Goal: Task Accomplishment & Management: Use online tool/utility

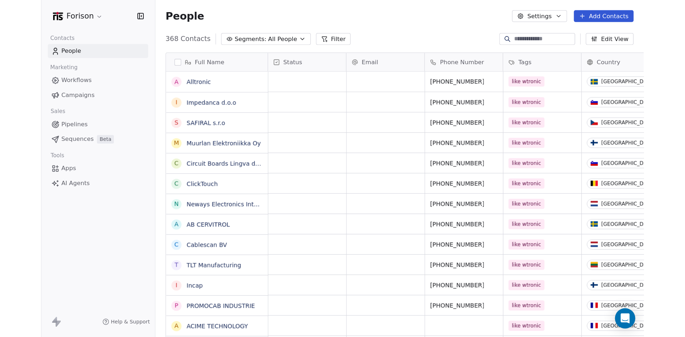
scroll to position [291, 583]
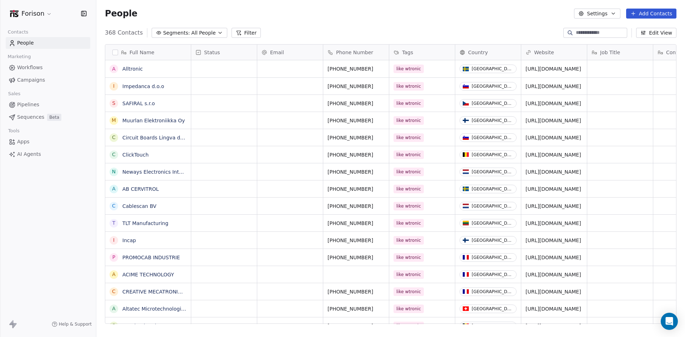
click at [25, 106] on span "Pipelines" at bounding box center [28, 104] width 22 height 7
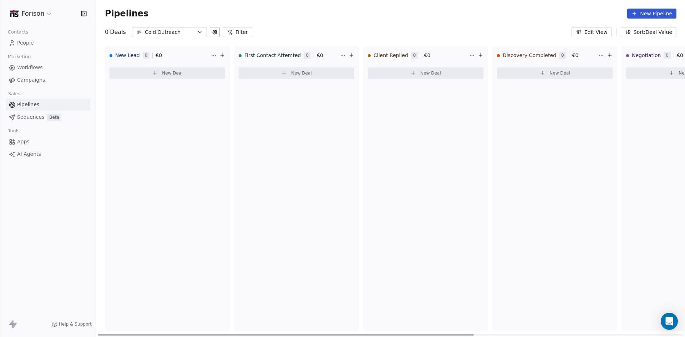
click at [168, 76] on span "New Deal" at bounding box center [172, 73] width 21 height 6
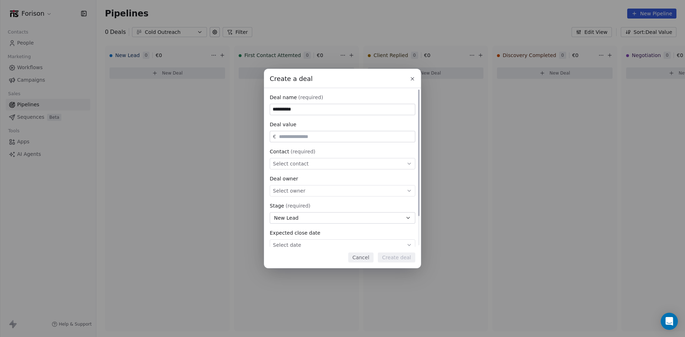
click at [304, 192] on div "Select owner" at bounding box center [343, 190] width 146 height 11
type input "**********"
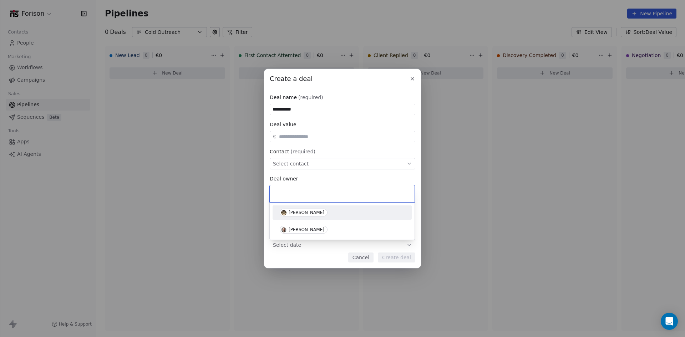
click at [304, 166] on div "**********" at bounding box center [342, 168] width 685 height 199
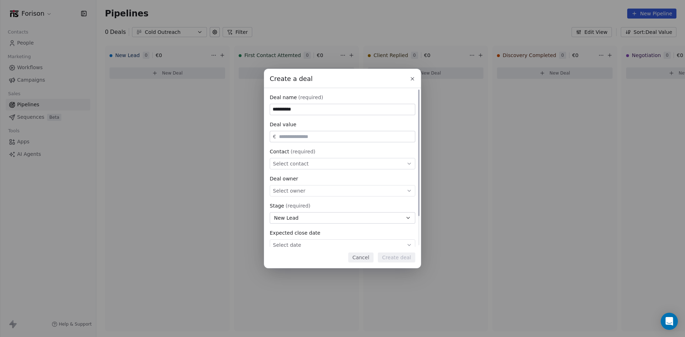
click at [304, 164] on span "Select contact" at bounding box center [291, 163] width 36 height 7
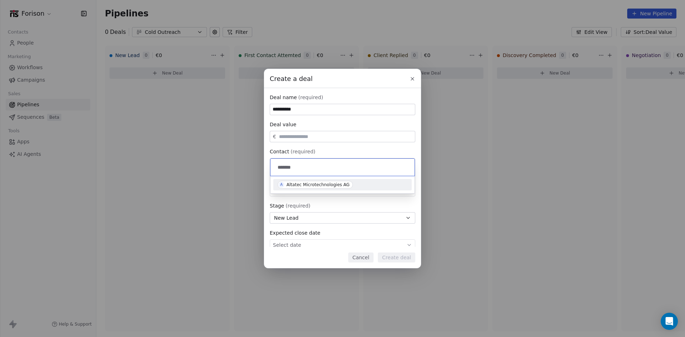
type input "*******"
click at [315, 187] on div "Altatec Microtechnologies AG" at bounding box center [317, 184] width 63 height 5
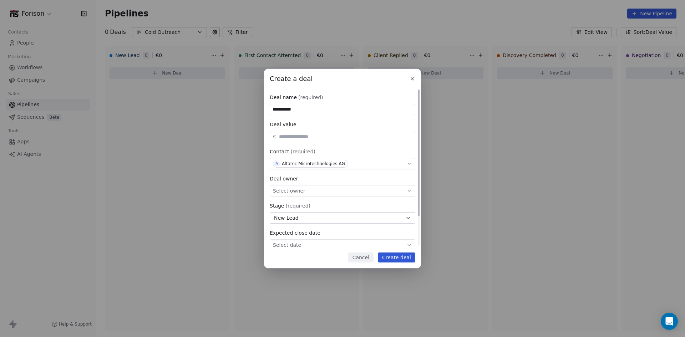
click at [306, 193] on div "Select owner" at bounding box center [343, 190] width 146 height 11
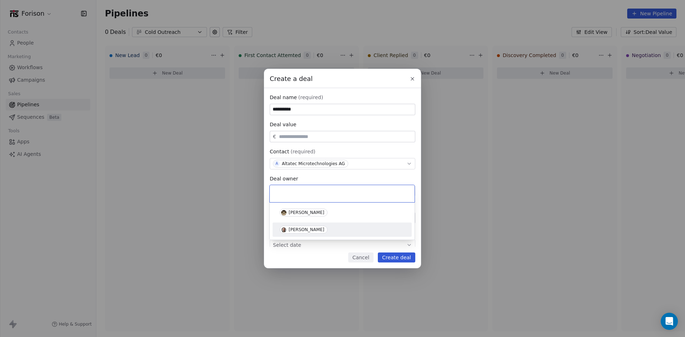
click at [303, 228] on div "[PERSON_NAME]" at bounding box center [307, 229] width 36 height 5
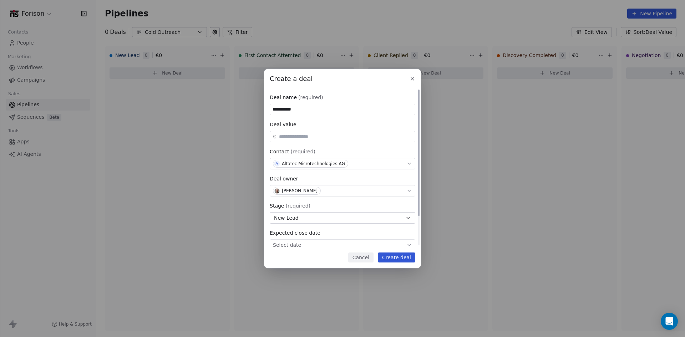
click at [313, 219] on button "New Lead" at bounding box center [343, 217] width 146 height 11
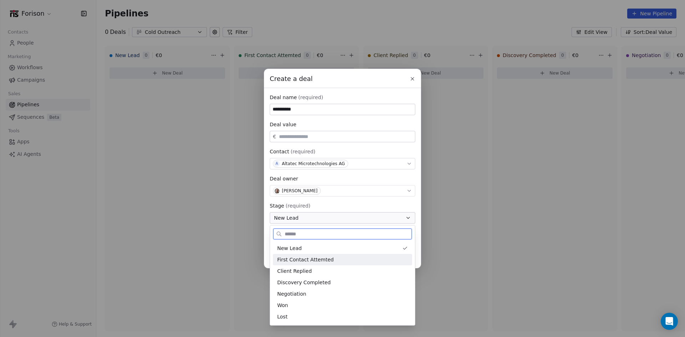
click at [314, 263] on span "First Contact Attemted" at bounding box center [305, 259] width 56 height 7
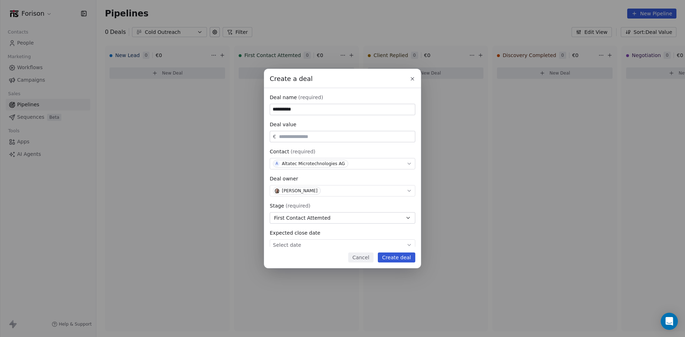
click at [401, 262] on button "Create deal" at bounding box center [396, 258] width 37 height 10
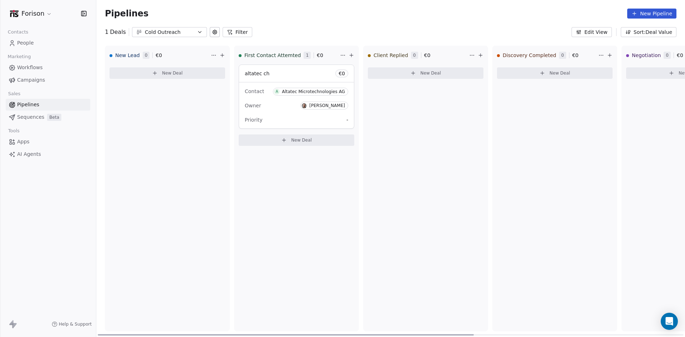
click at [298, 115] on div "Priority -" at bounding box center [296, 119] width 103 height 11
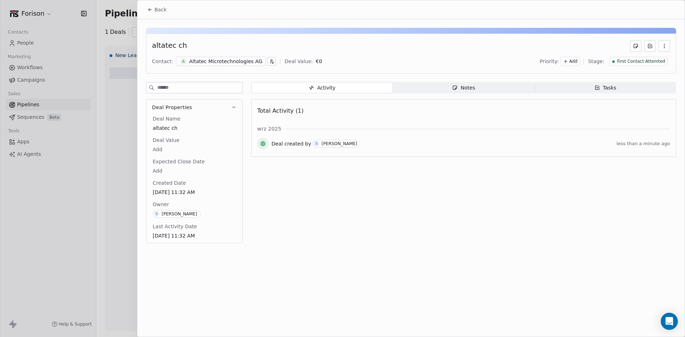
click at [453, 90] on icon "button" at bounding box center [455, 88] width 6 height 6
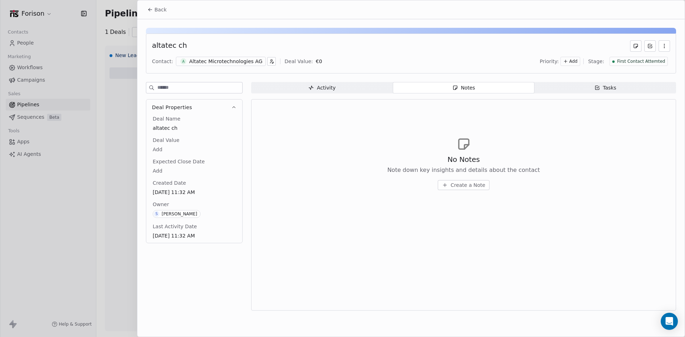
click at [463, 188] on span "Create a Note" at bounding box center [468, 185] width 35 height 7
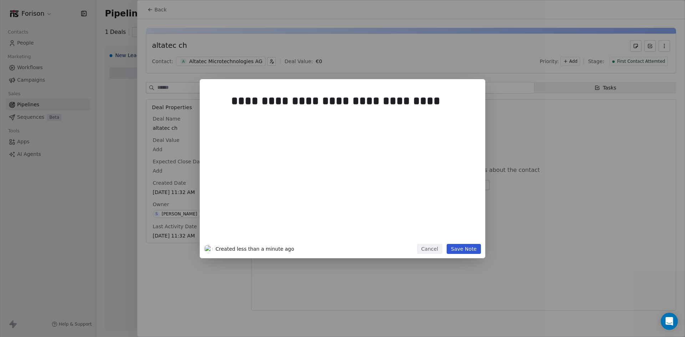
click at [468, 248] on button "Save Note" at bounding box center [464, 249] width 34 height 10
